Goal: Find specific page/section: Find specific page/section

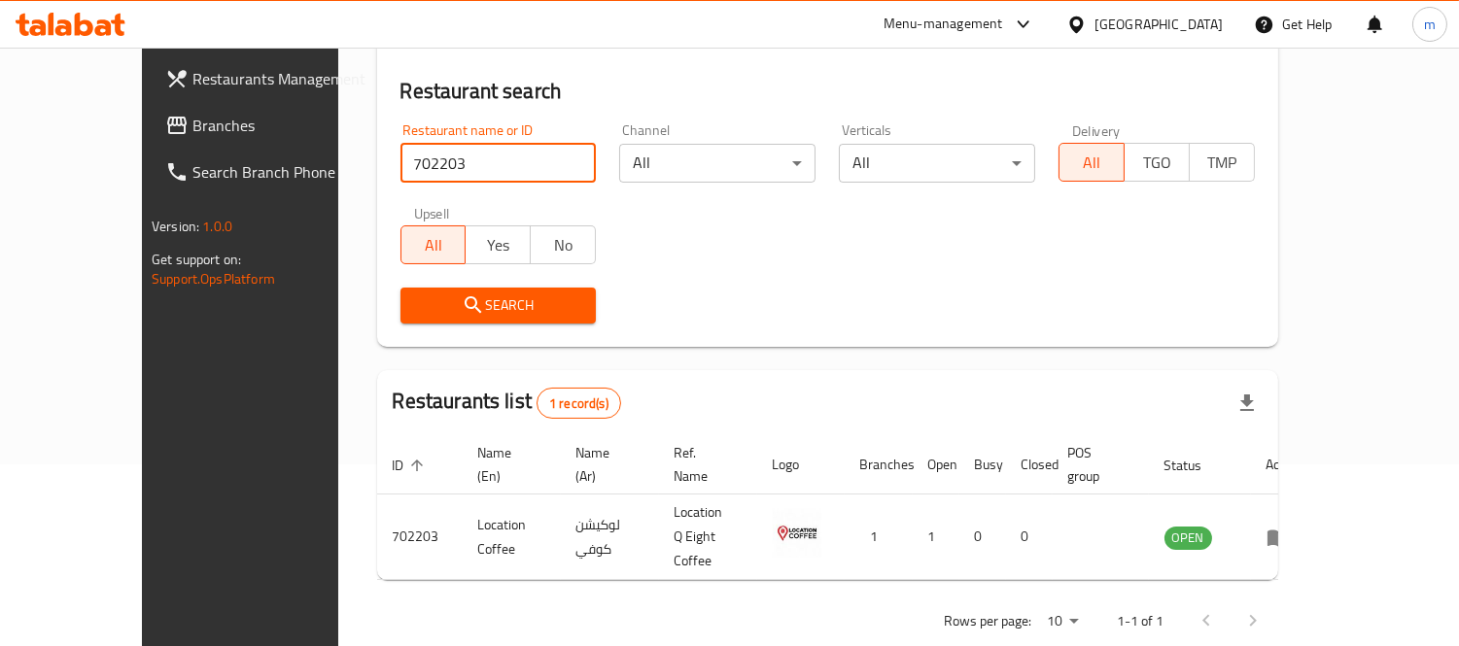
scroll to position [182, 0]
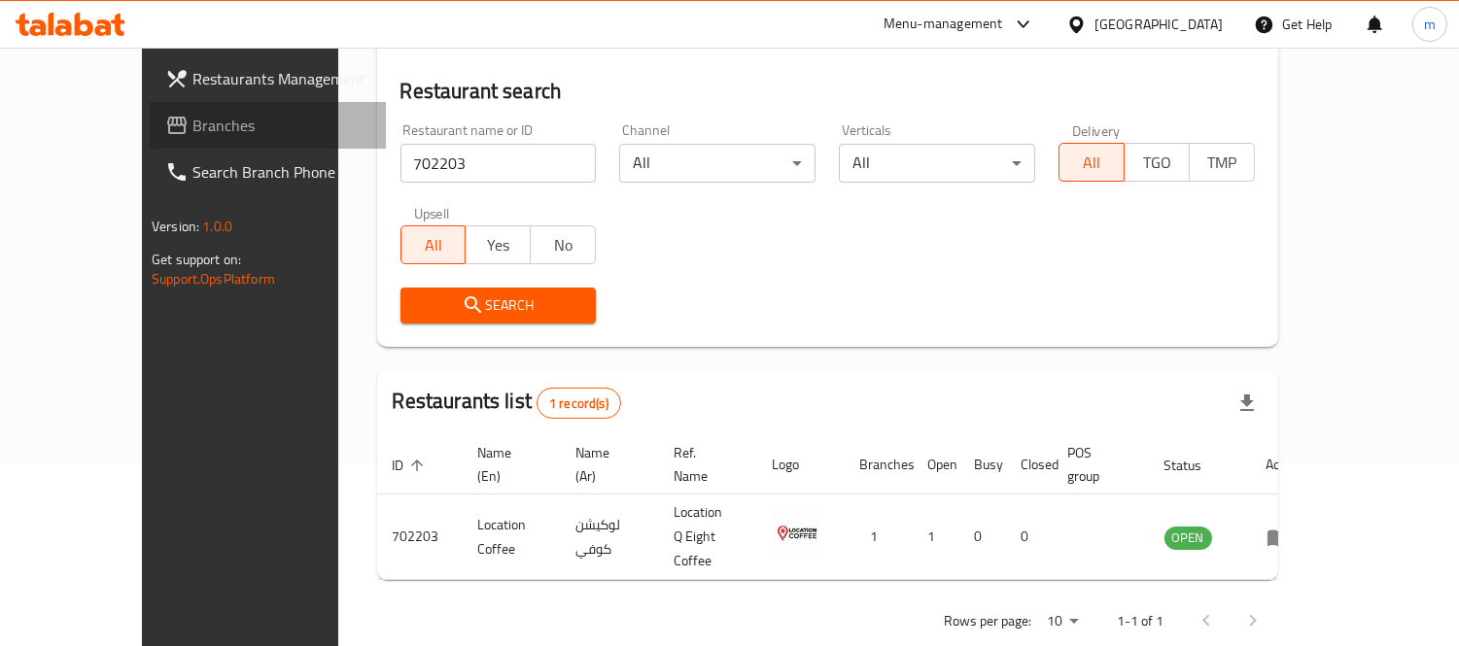
click at [192, 126] on span "Branches" at bounding box center [281, 125] width 178 height 23
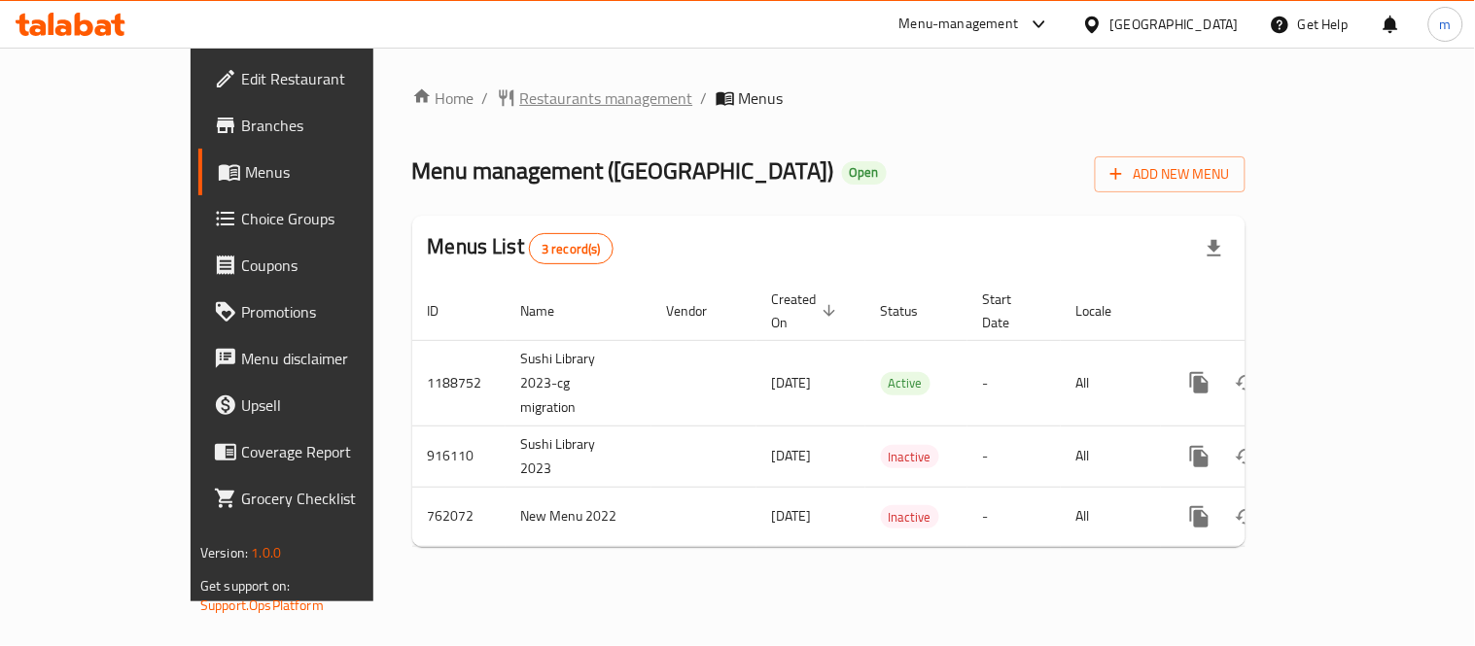
click at [520, 99] on span "Restaurants management" at bounding box center [606, 98] width 173 height 23
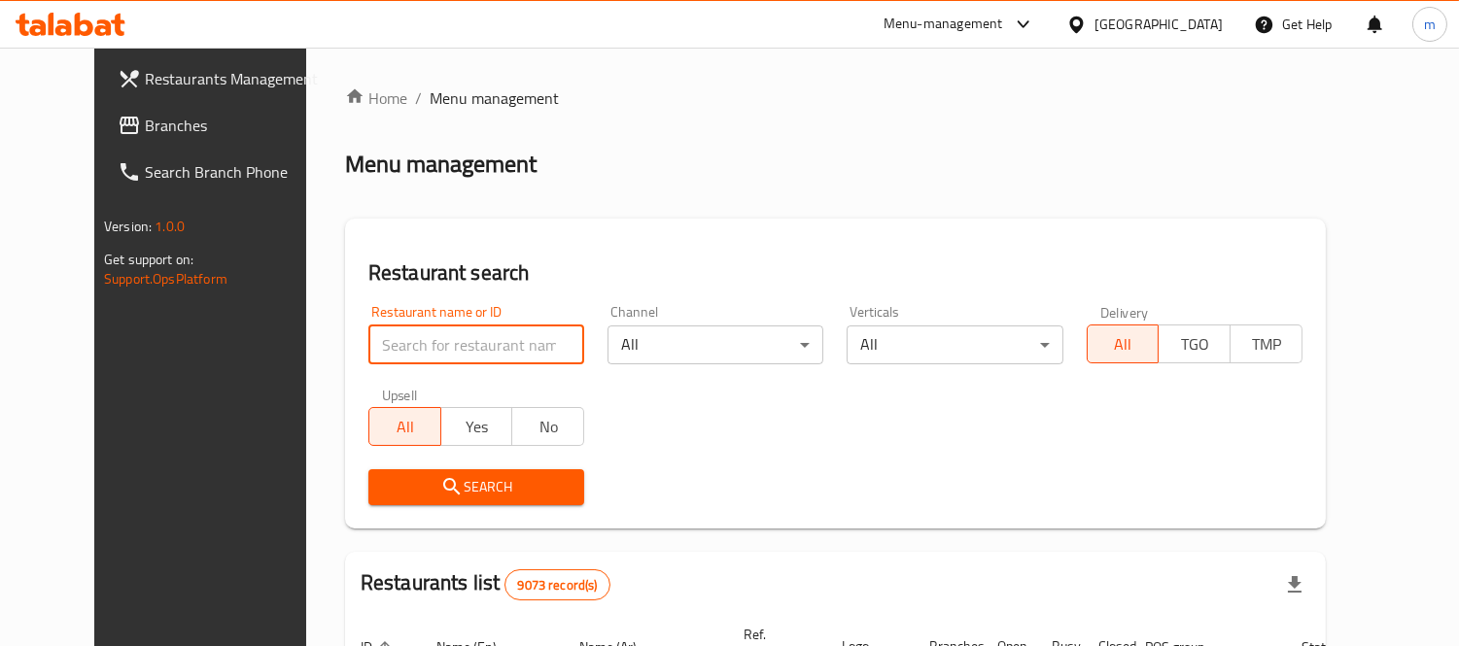
click at [497, 341] on input "search" at bounding box center [476, 345] width 216 height 39
paste input "632184"
type input "632184"
click button "Search" at bounding box center [476, 487] width 216 height 36
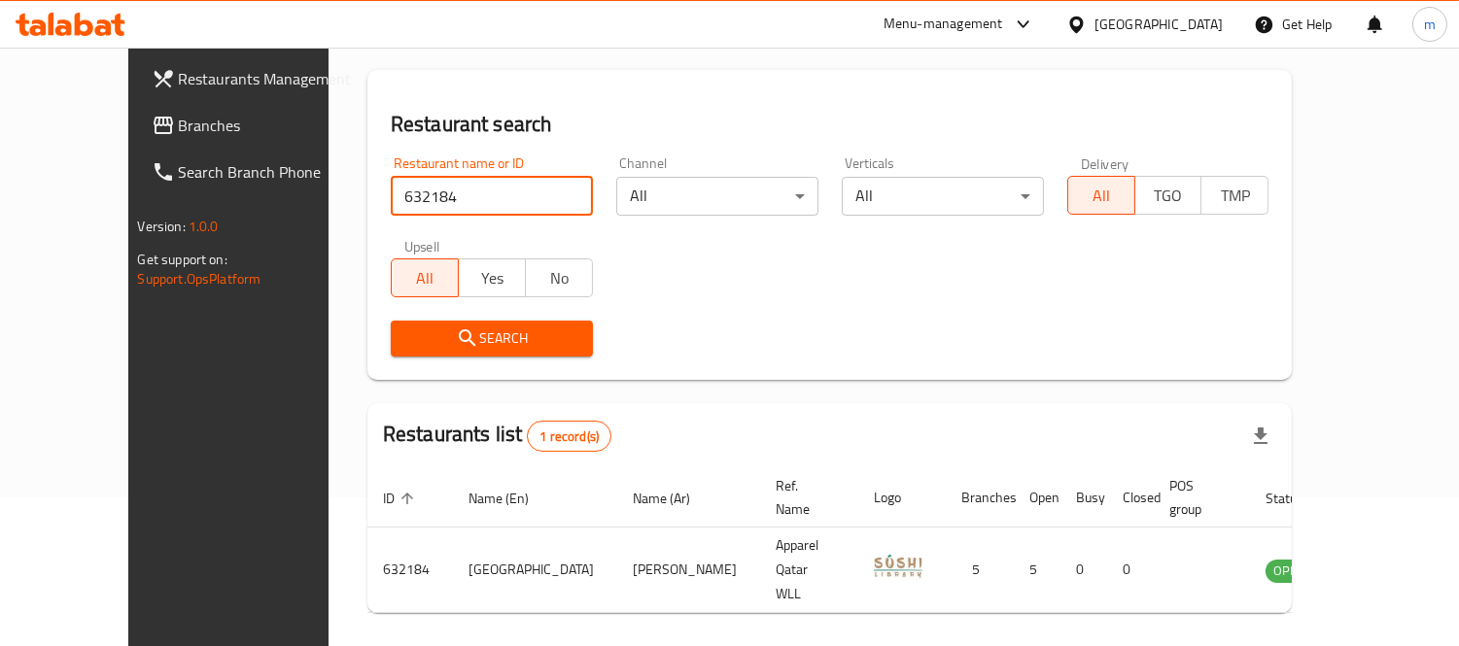
scroll to position [182, 0]
